Goal: Information Seeking & Learning: Learn about a topic

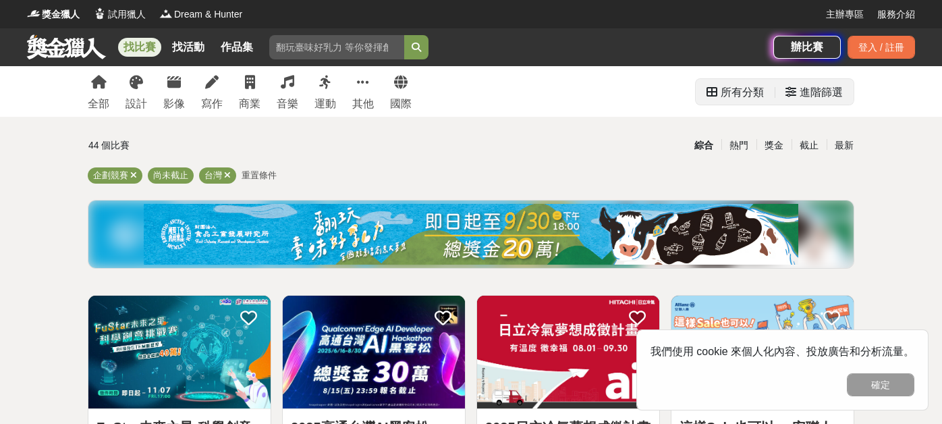
click at [759, 90] on div "所有分類" at bounding box center [742, 92] width 43 height 27
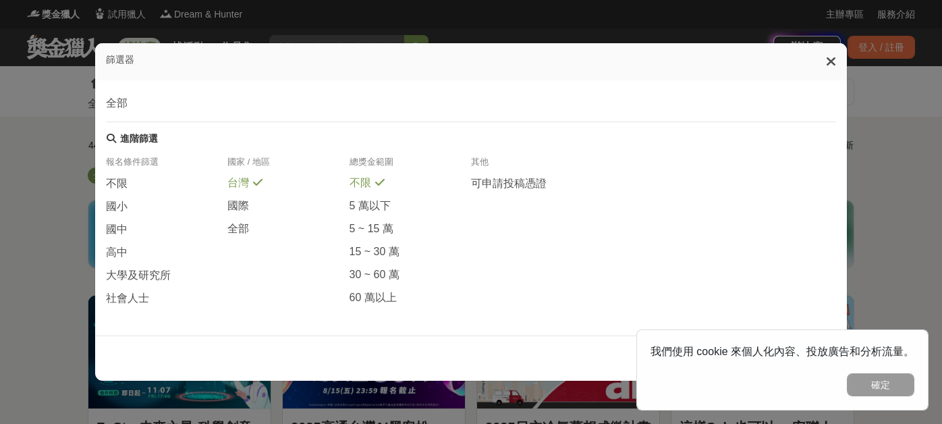
scroll to position [298, 0]
click at [149, 277] on span "大學及研究所" at bounding box center [138, 273] width 65 height 14
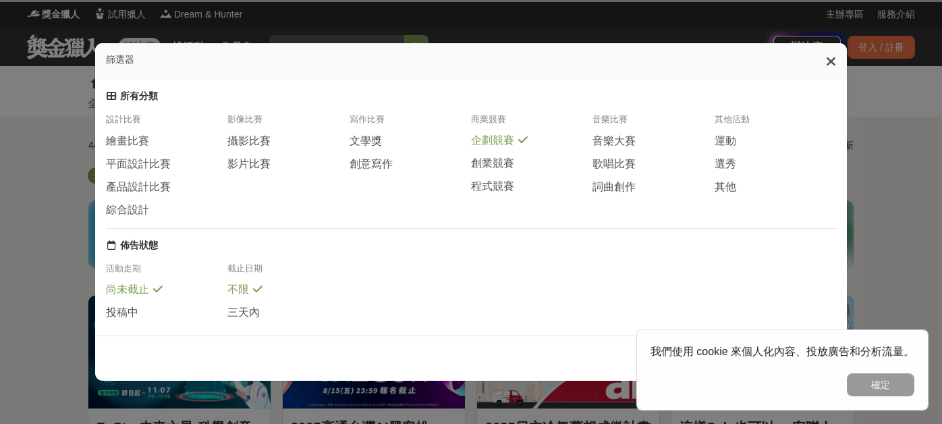
scroll to position [0, 0]
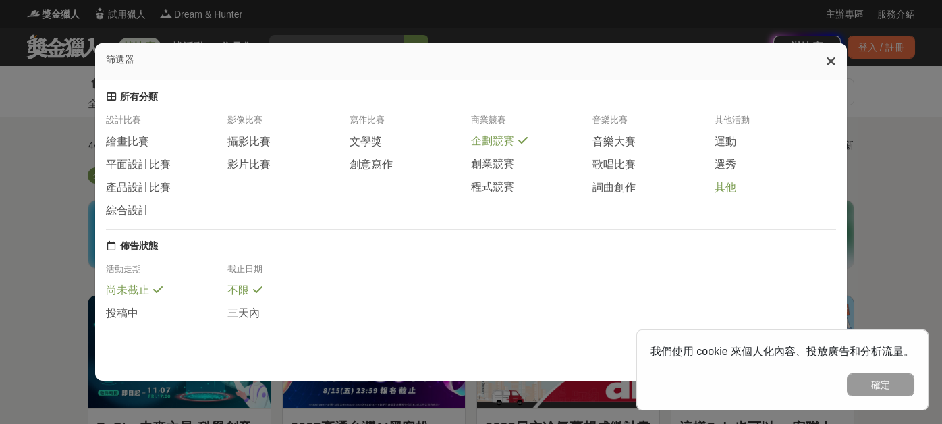
click at [720, 193] on span "其他" at bounding box center [726, 188] width 22 height 14
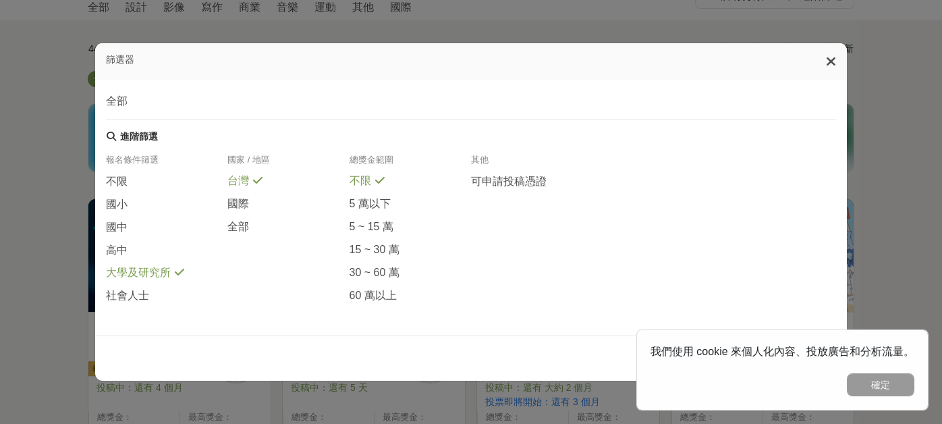
scroll to position [472, 0]
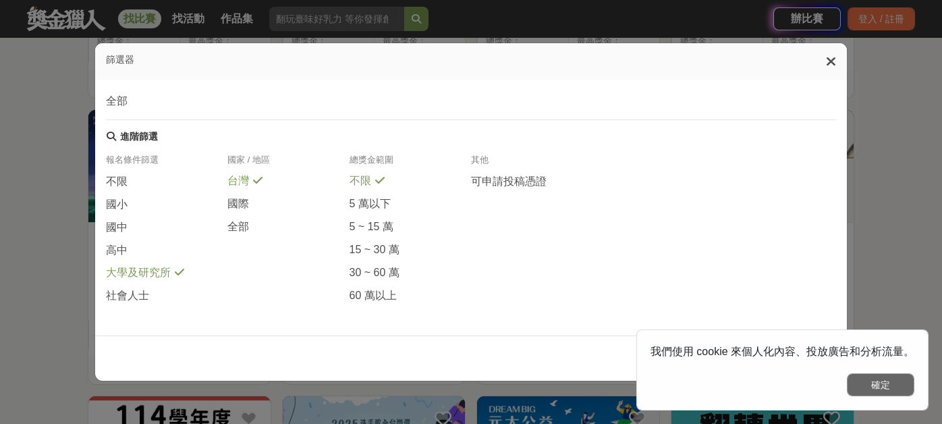
click at [887, 392] on button "確定" at bounding box center [880, 384] width 67 height 23
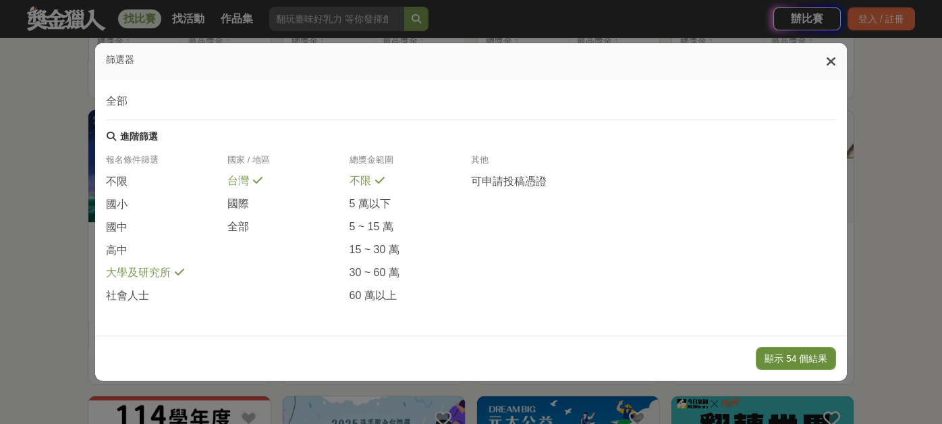
click at [819, 363] on button "顯示 54 個結果" at bounding box center [796, 358] width 80 height 23
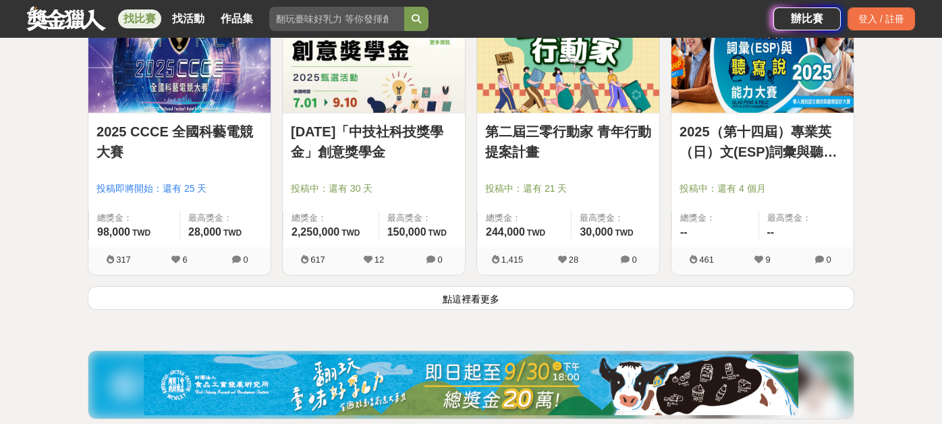
scroll to position [1697, 0]
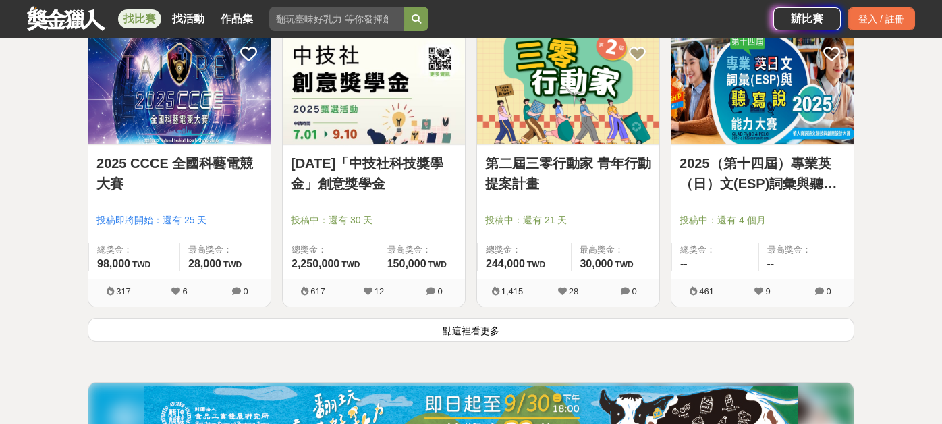
click at [472, 321] on button "點這裡看更多" at bounding box center [471, 330] width 767 height 24
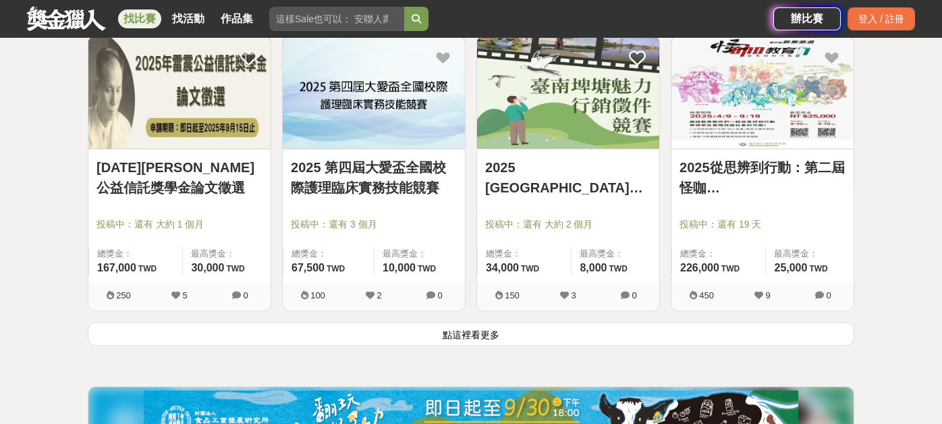
scroll to position [3442, 0]
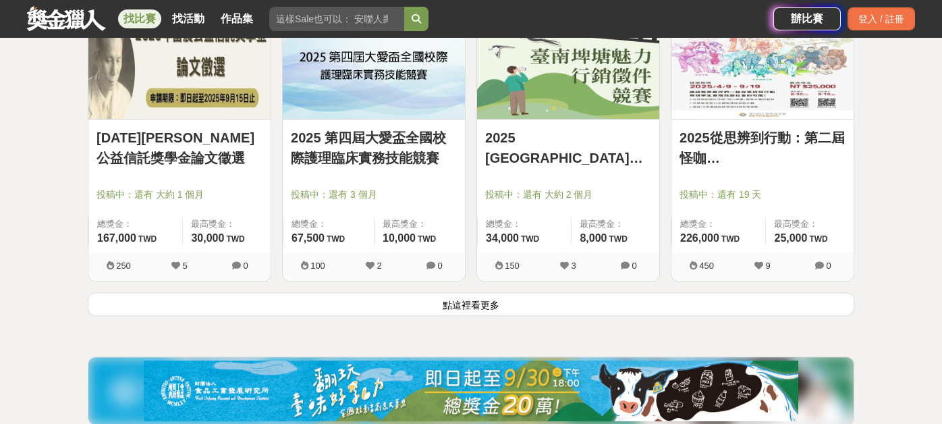
click at [466, 296] on button "點這裡看更多" at bounding box center [471, 304] width 767 height 24
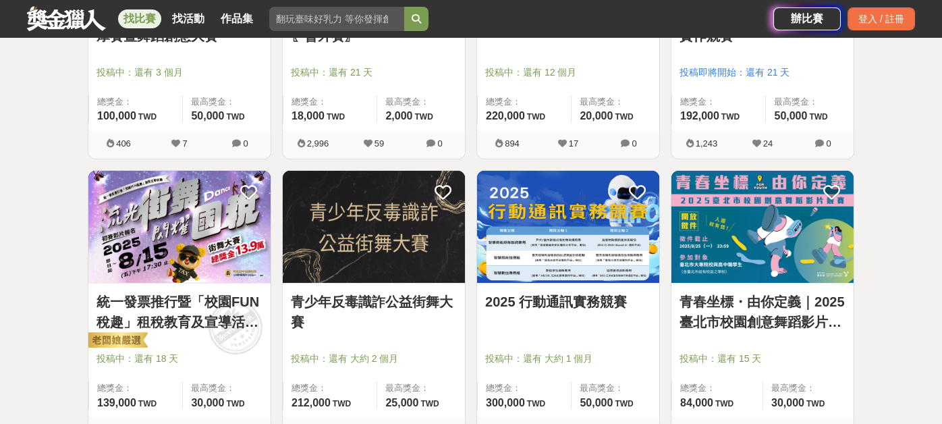
scroll to position [1215, 0]
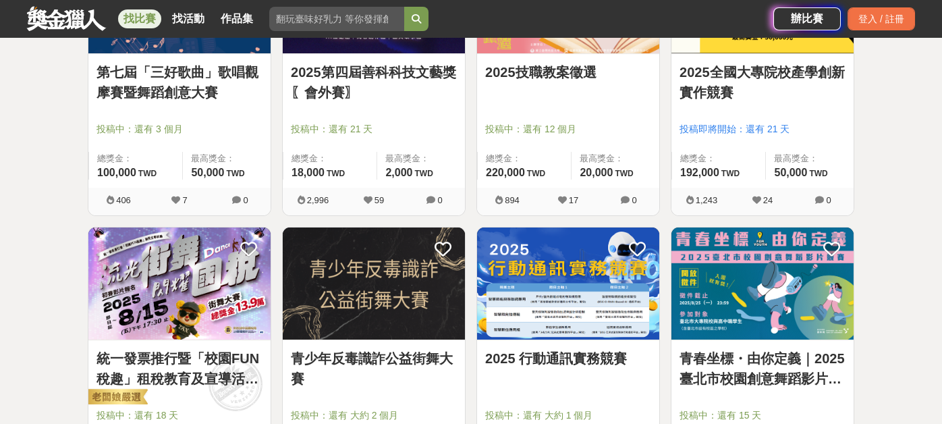
click at [339, 24] on input "search" at bounding box center [336, 19] width 135 height 24
type input "藝術"
click at [404, 7] on button "submit" at bounding box center [416, 19] width 24 height 24
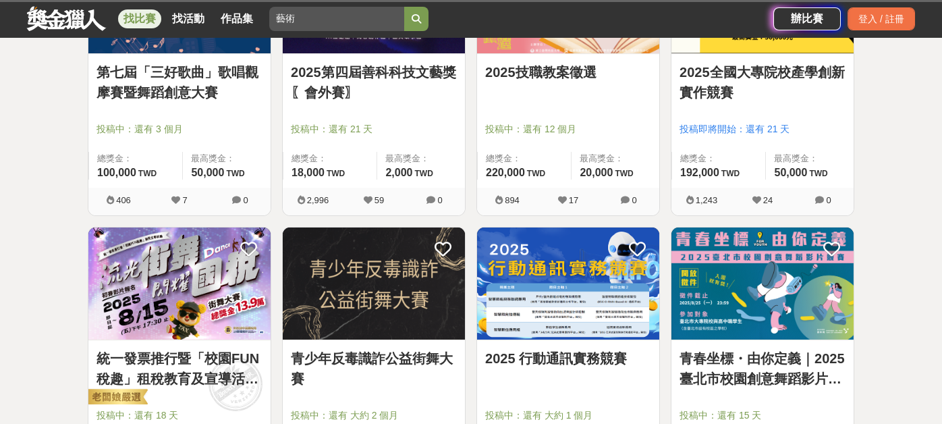
scroll to position [229, 0]
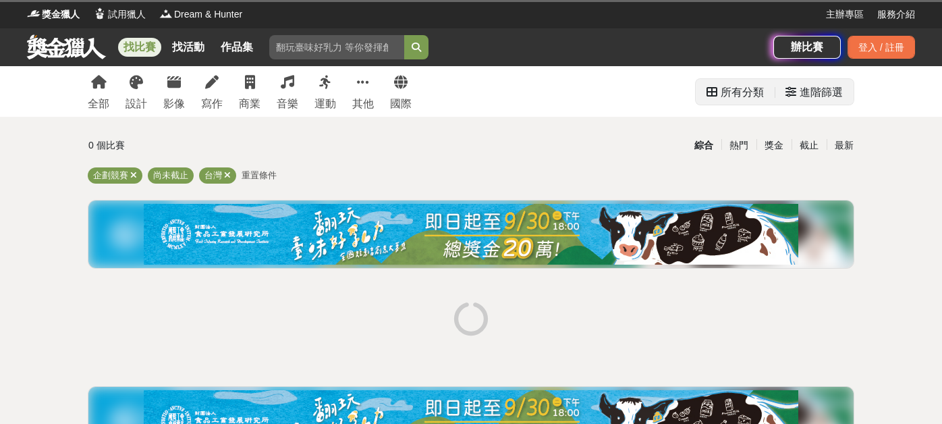
click at [798, 84] on div "進階篩選" at bounding box center [814, 92] width 57 height 27
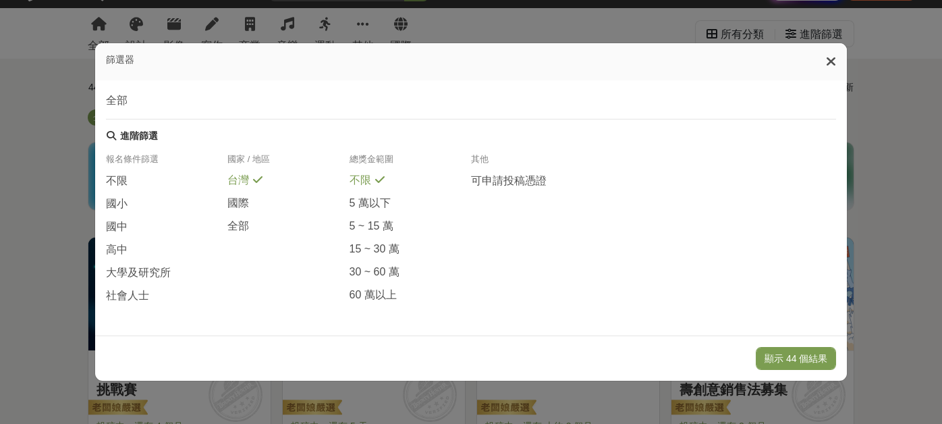
scroll to position [337, 0]
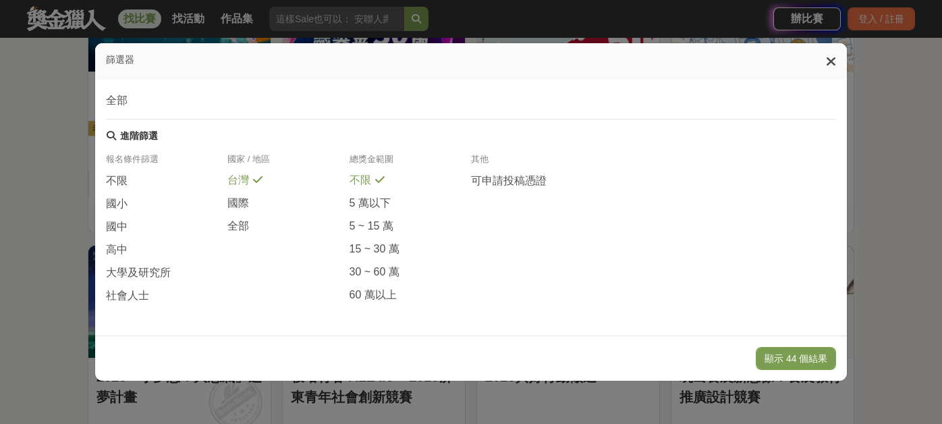
click at [831, 64] on icon at bounding box center [831, 61] width 10 height 13
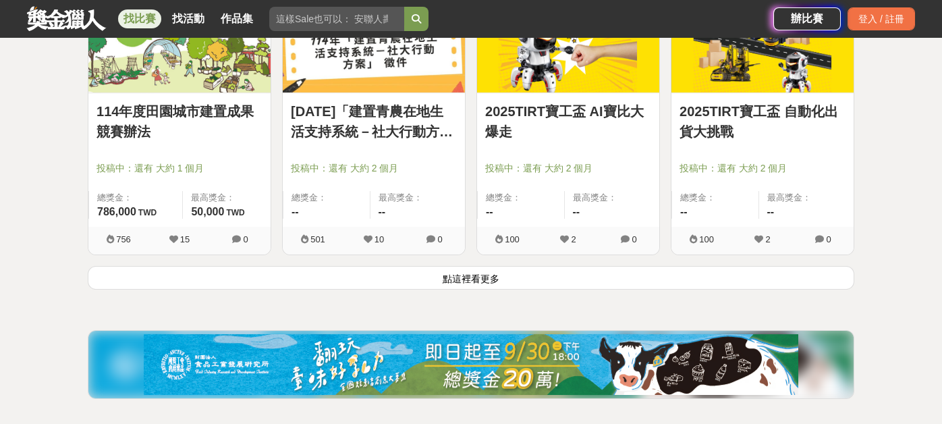
scroll to position [1755, 0]
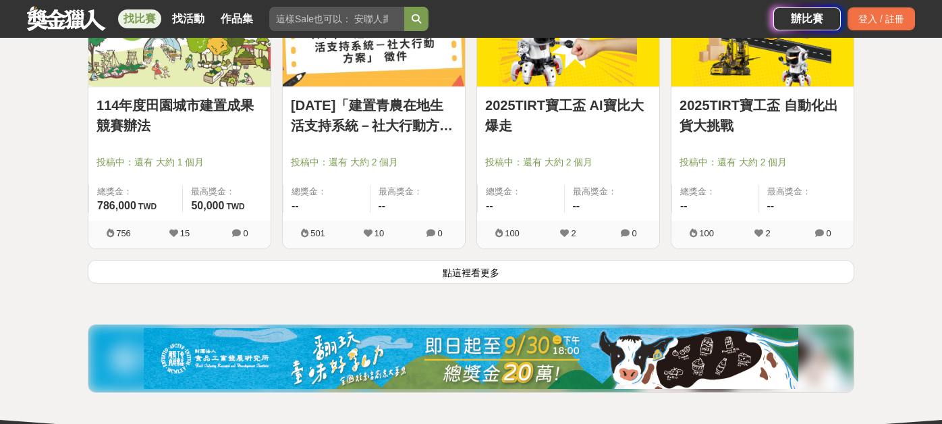
click at [414, 260] on button "點這裡看更多" at bounding box center [471, 272] width 767 height 24
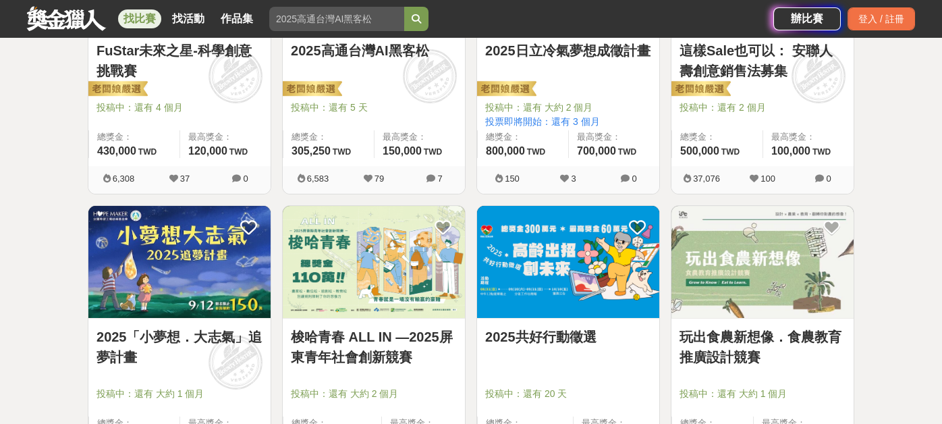
scroll to position [405, 0]
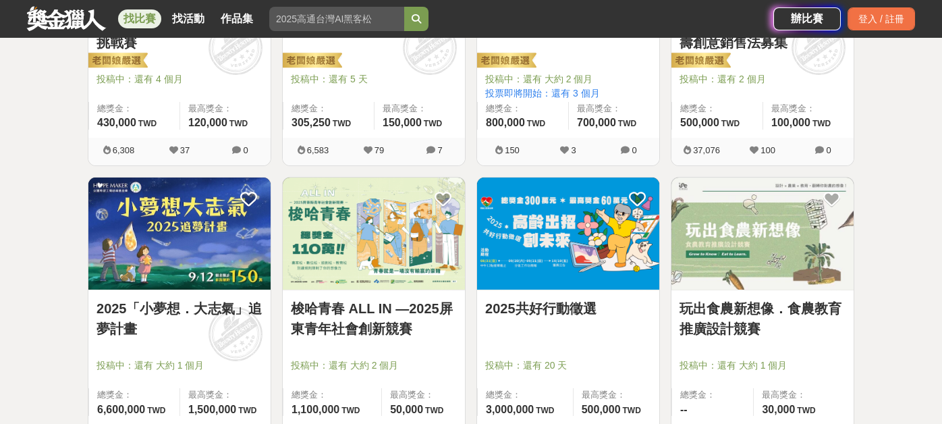
scroll to position [279, 0]
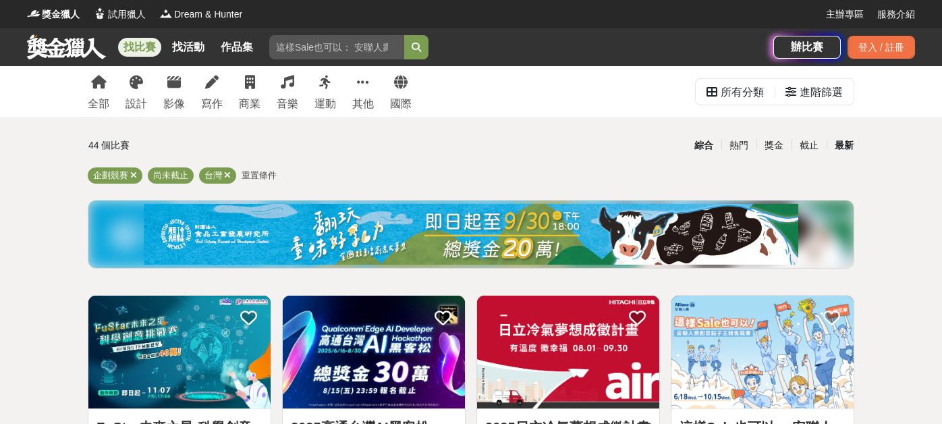
click at [849, 143] on div "最新" at bounding box center [844, 146] width 35 height 24
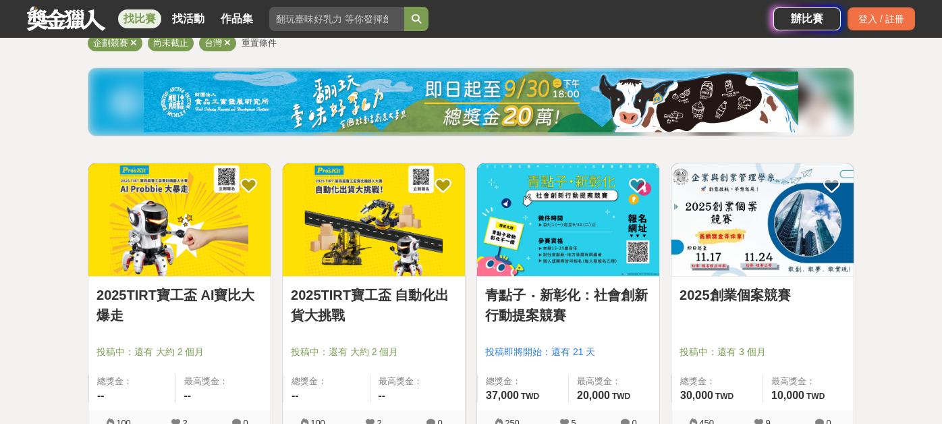
scroll to position [202, 0]
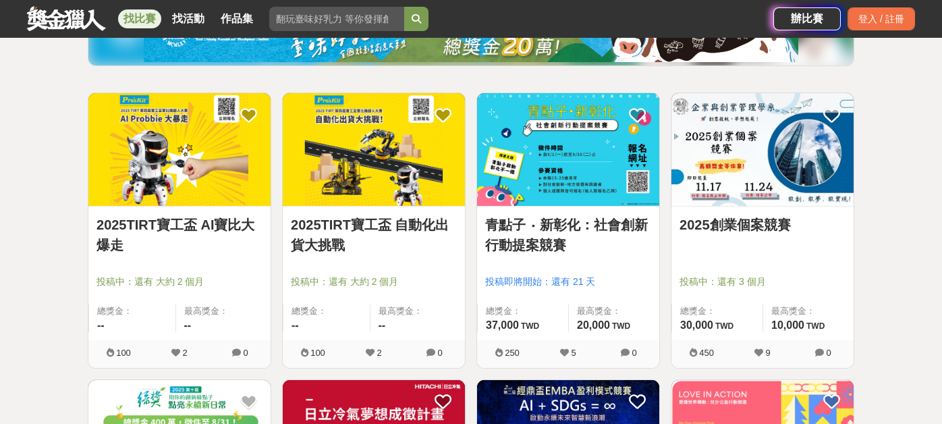
click at [553, 225] on link "青點子 ‧ 新彰化：社會創新行動提案競賽" at bounding box center [568, 235] width 166 height 40
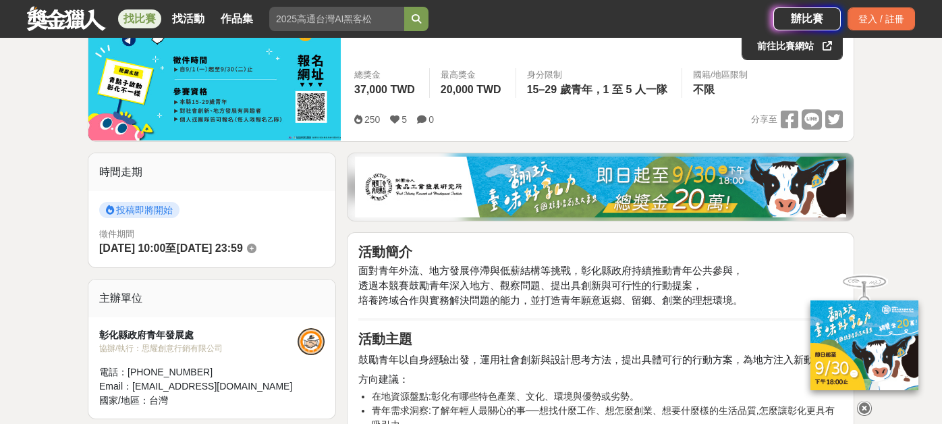
scroll to position [269, 0]
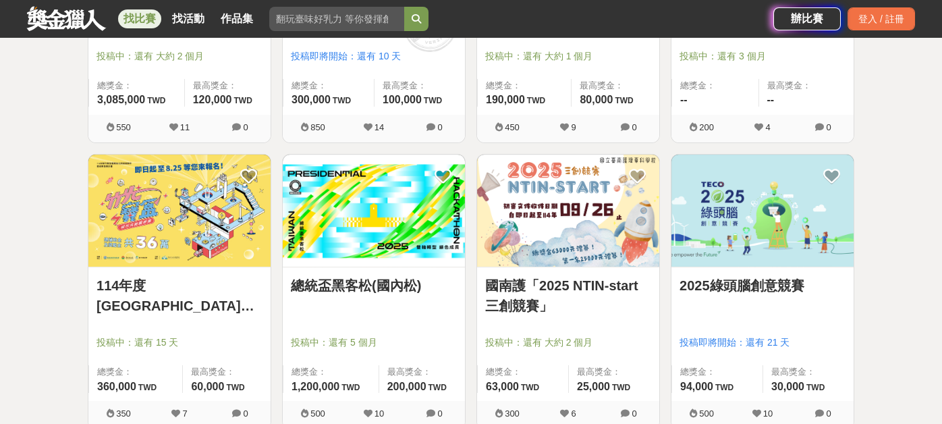
scroll to position [1687, 0]
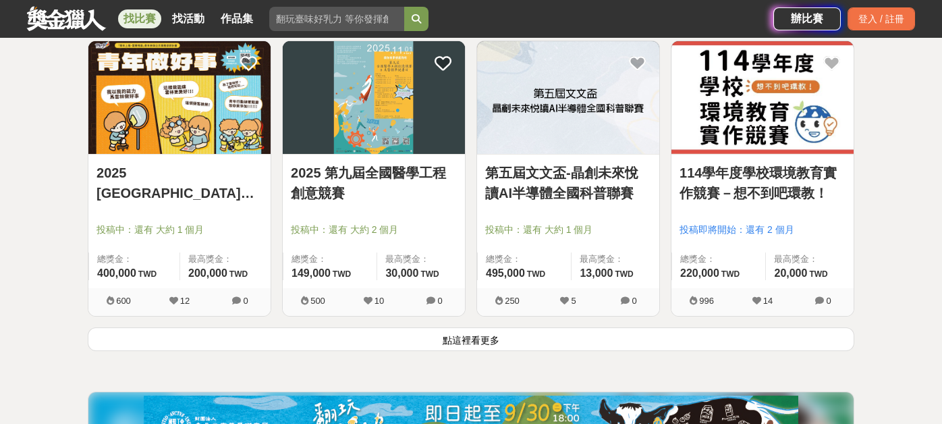
click at [496, 339] on button "點這裡看更多" at bounding box center [471, 339] width 767 height 24
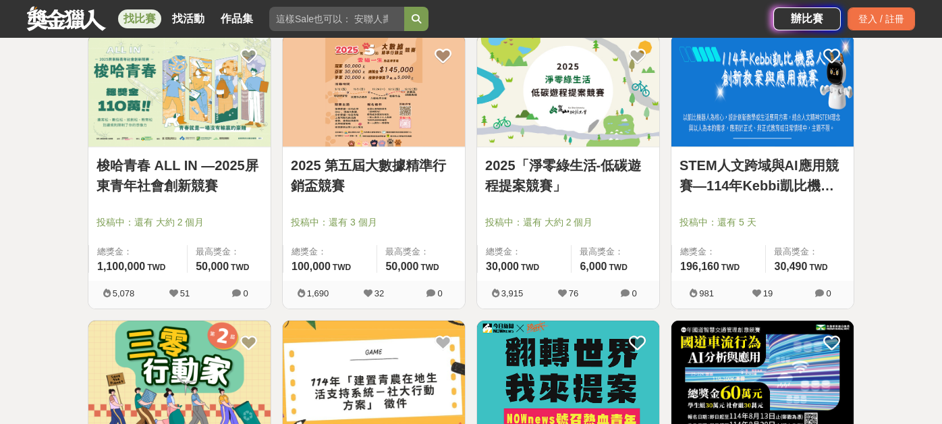
scroll to position [2835, 0]
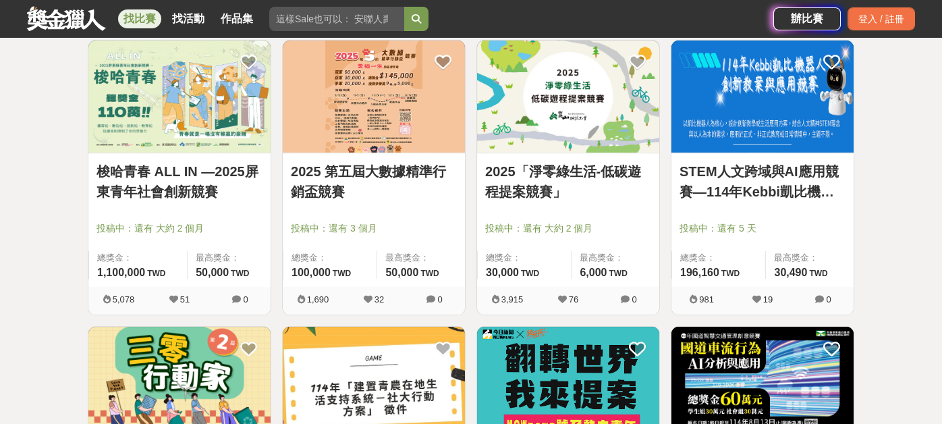
click at [163, 168] on link "梭哈青春 ALL IN —2025屏東青年社會創新競賽" at bounding box center [180, 181] width 166 height 40
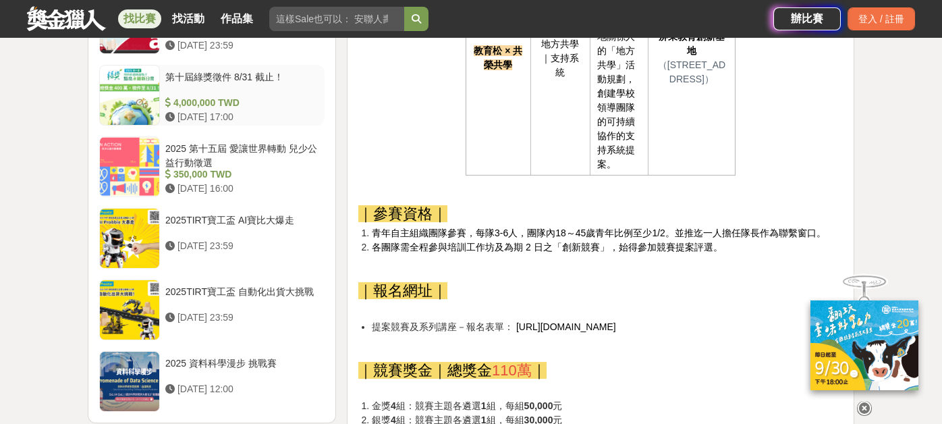
scroll to position [1687, 0]
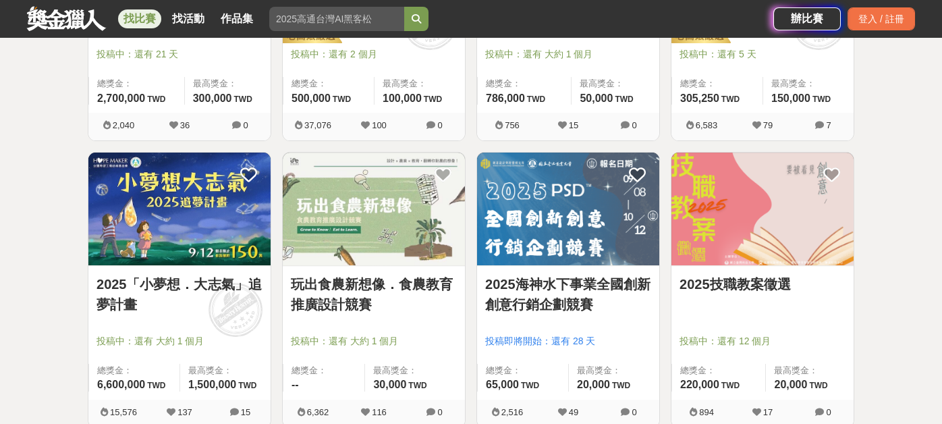
scroll to position [2430, 0]
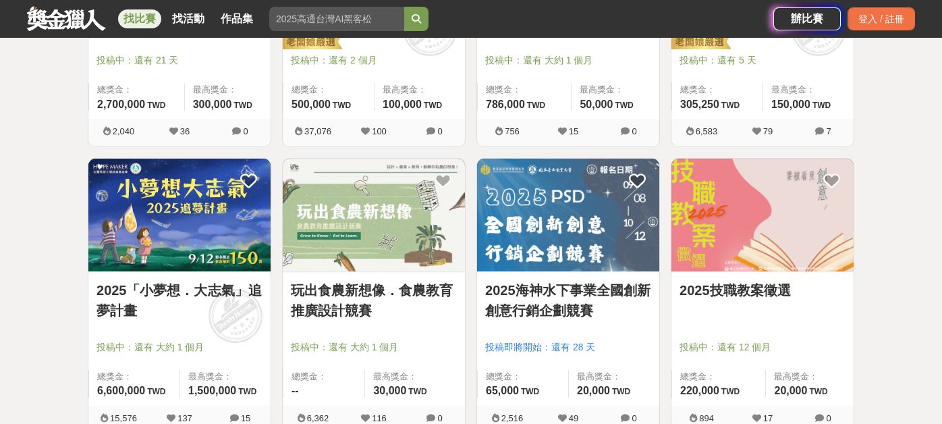
click at [546, 232] on img at bounding box center [568, 215] width 182 height 113
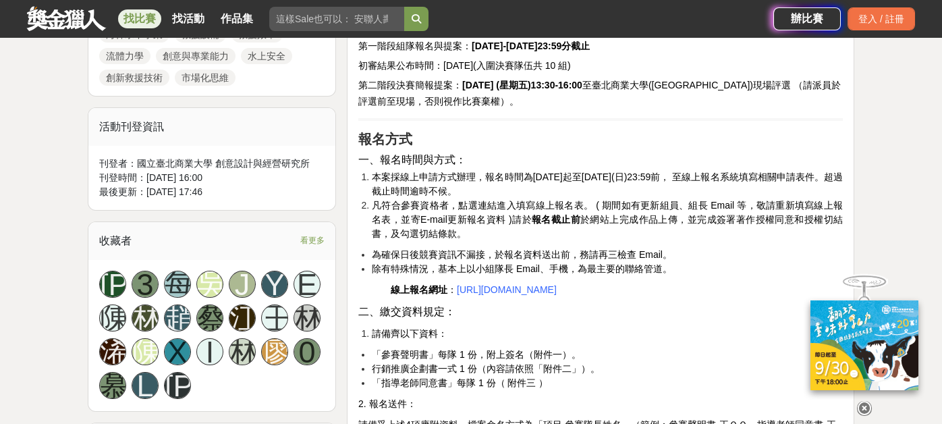
scroll to position [742, 0]
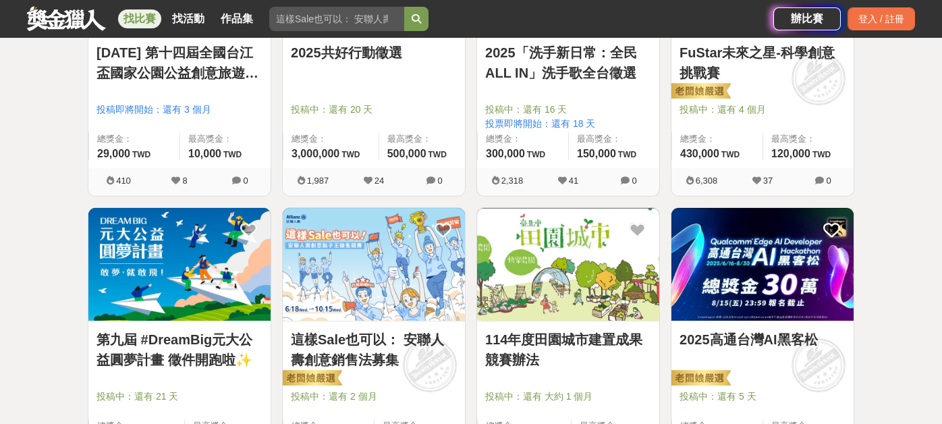
scroll to position [2092, 0]
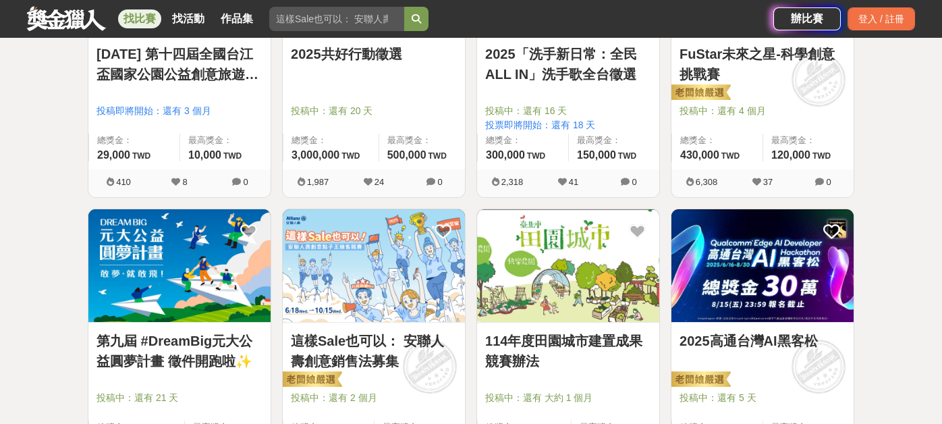
click at [560, 337] on link "114年度田園城市建置成果競賽辦法" at bounding box center [568, 351] width 166 height 40
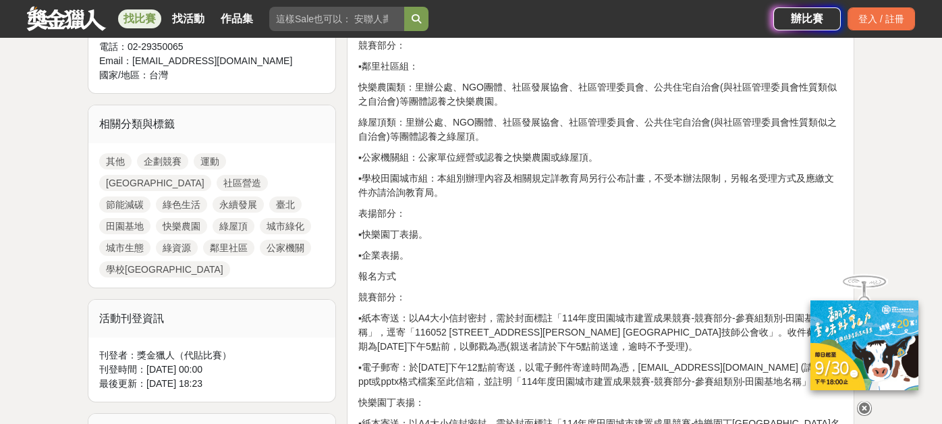
scroll to position [675, 0]
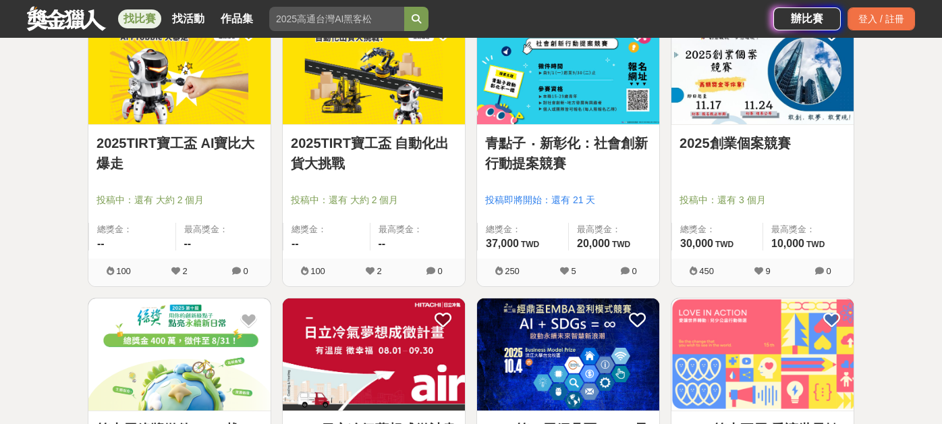
scroll to position [270, 0]
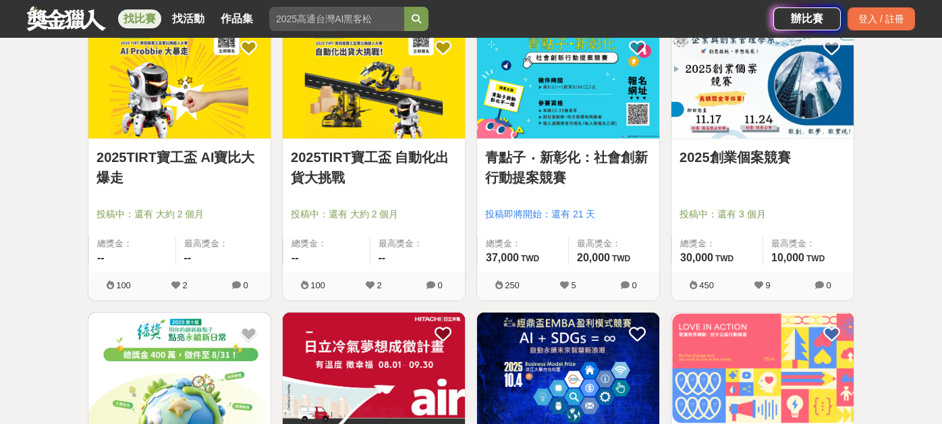
click at [538, 178] on link "青點子 ‧ 新彰化：社會創新行動提案競賽" at bounding box center [568, 167] width 166 height 40
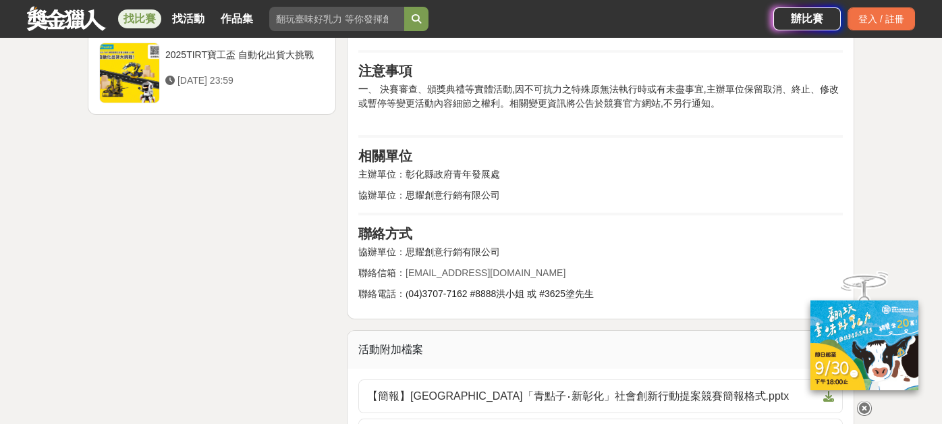
scroll to position [1889, 0]
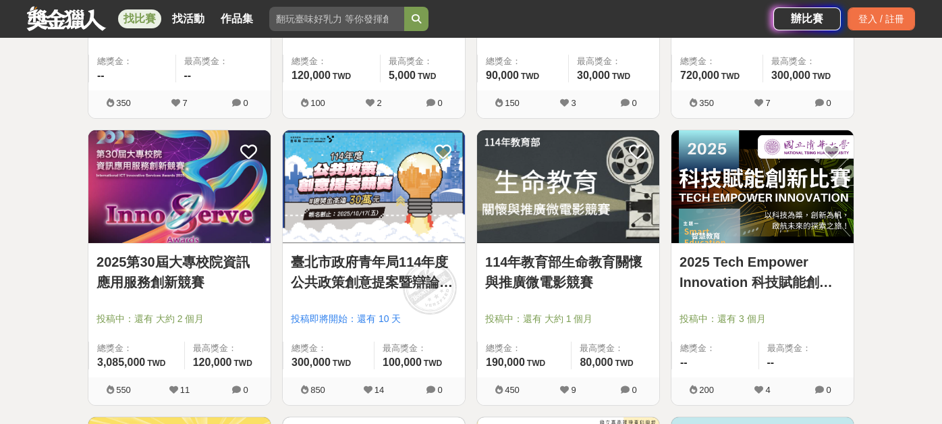
scroll to position [676, 0]
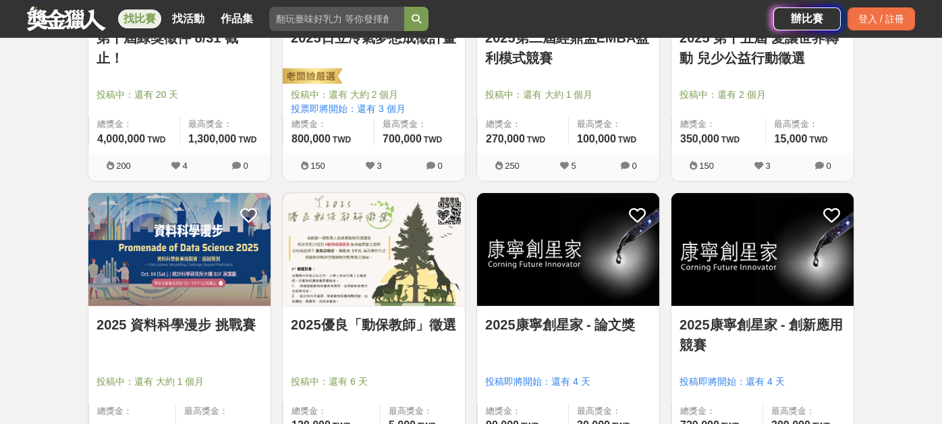
scroll to position [279, 0]
